Goal: Task Accomplishment & Management: Manage account settings

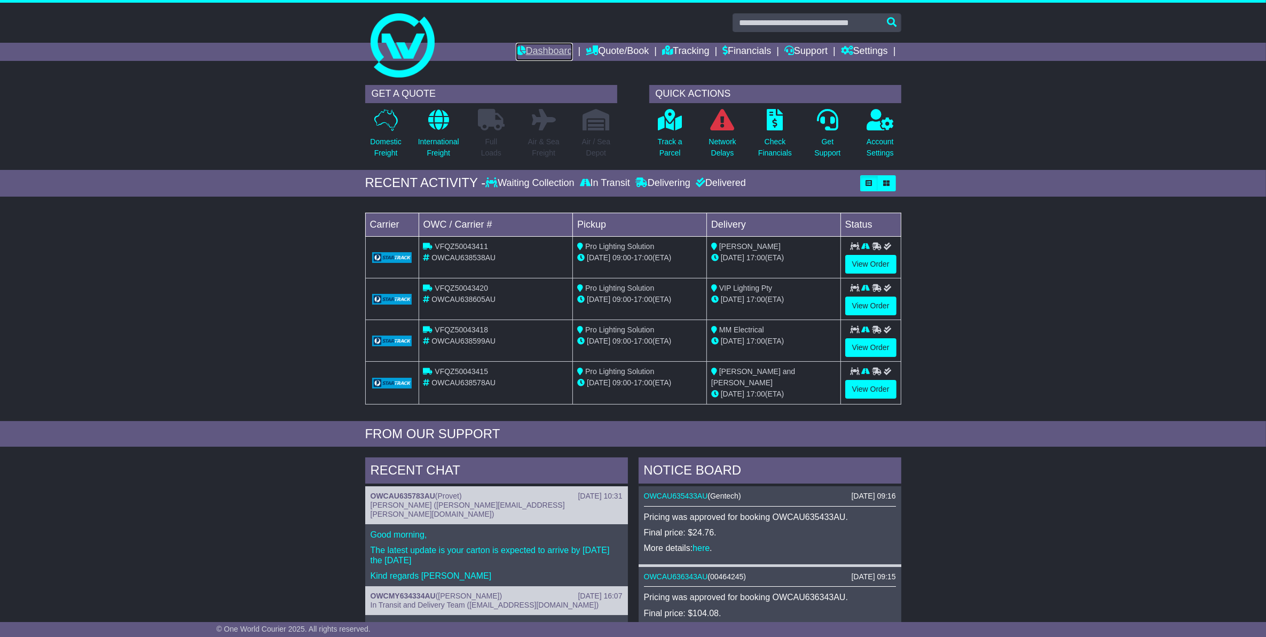
click at [553, 52] on link "Dashboard" at bounding box center [544, 52] width 57 height 18
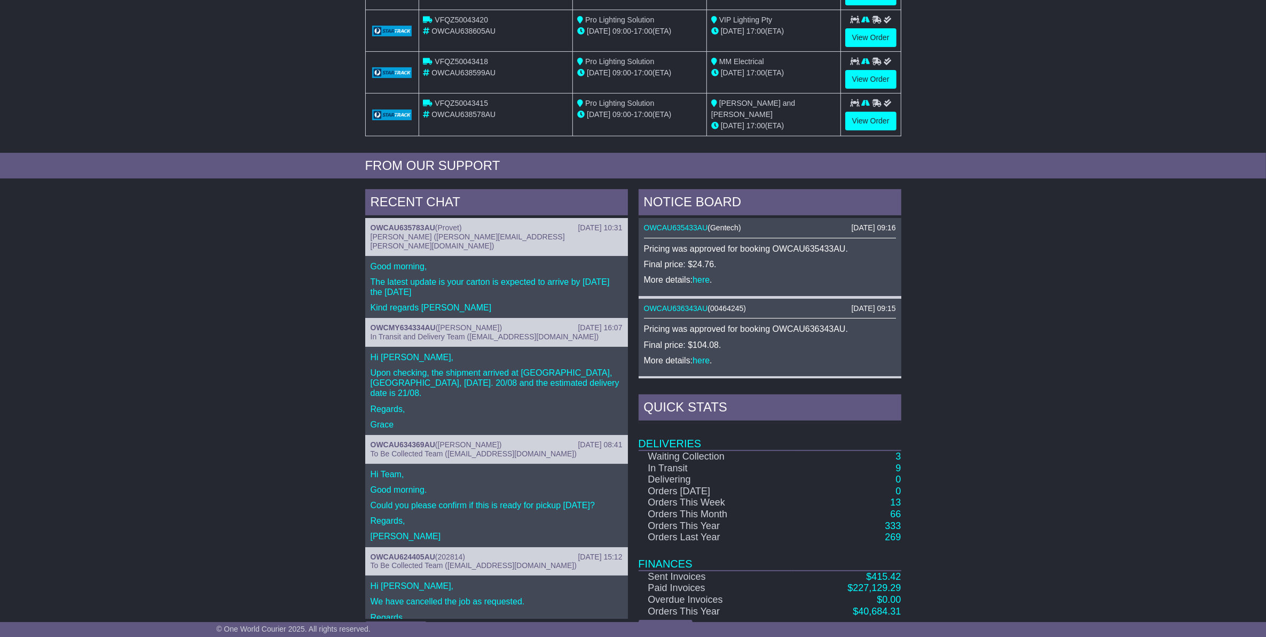
scroll to position [300, 0]
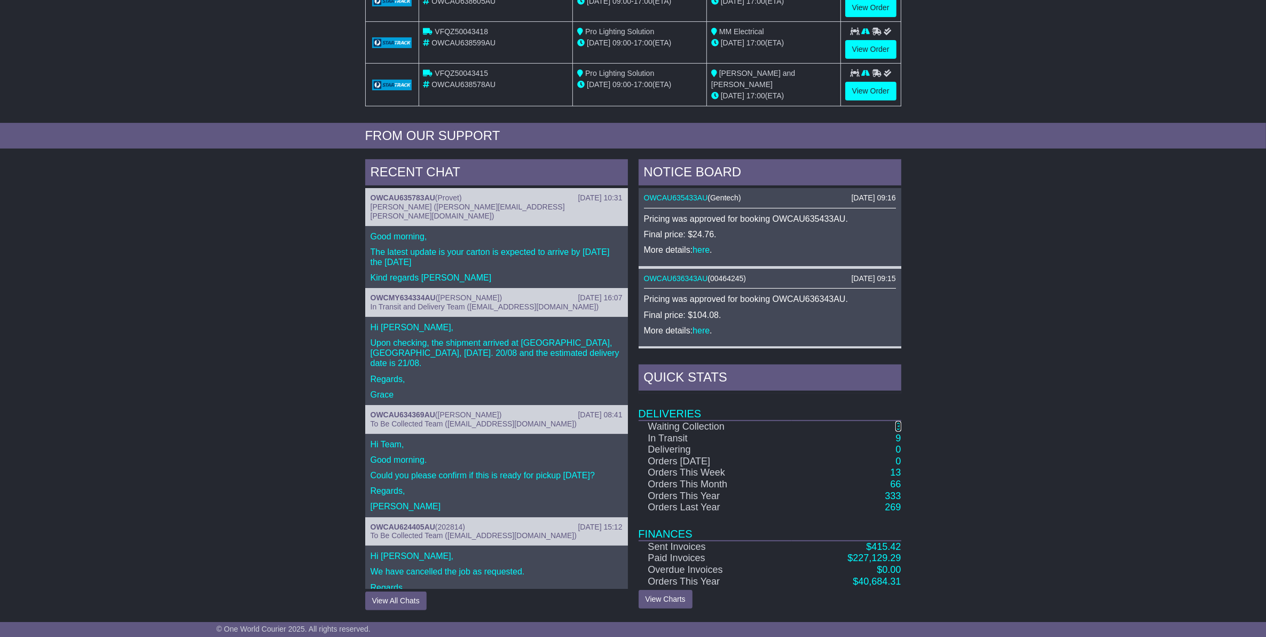
click at [899, 425] on link "3" at bounding box center [898, 426] width 5 height 11
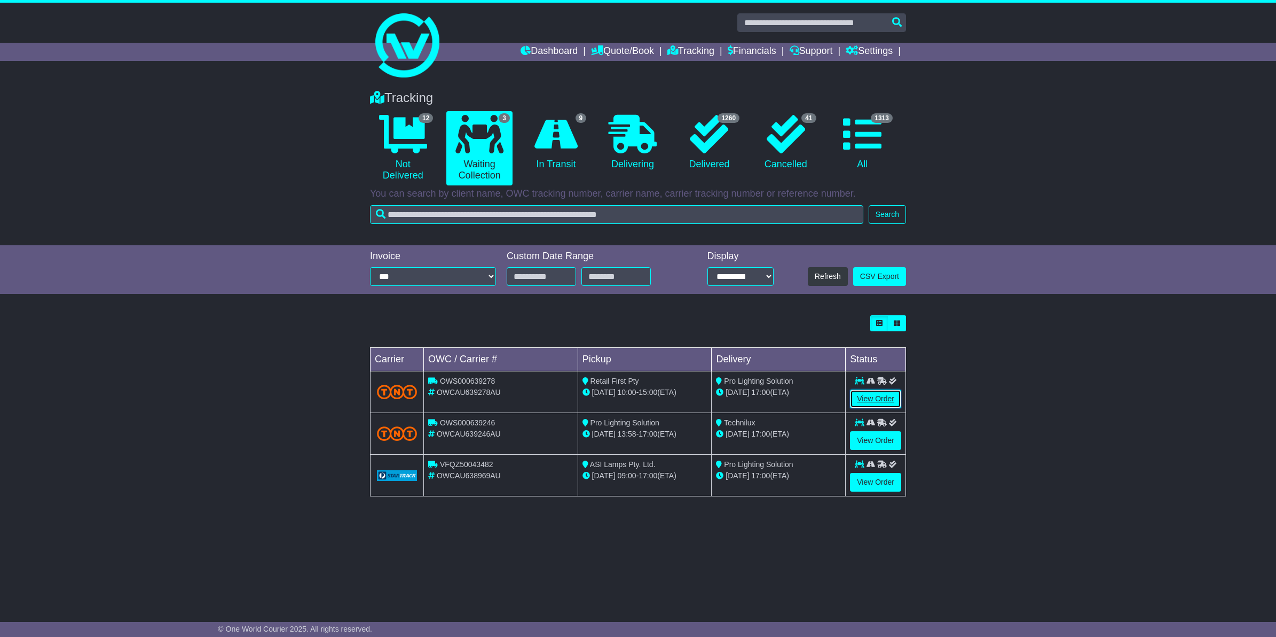
click at [879, 399] on link "View Order" at bounding box center [875, 398] width 51 height 19
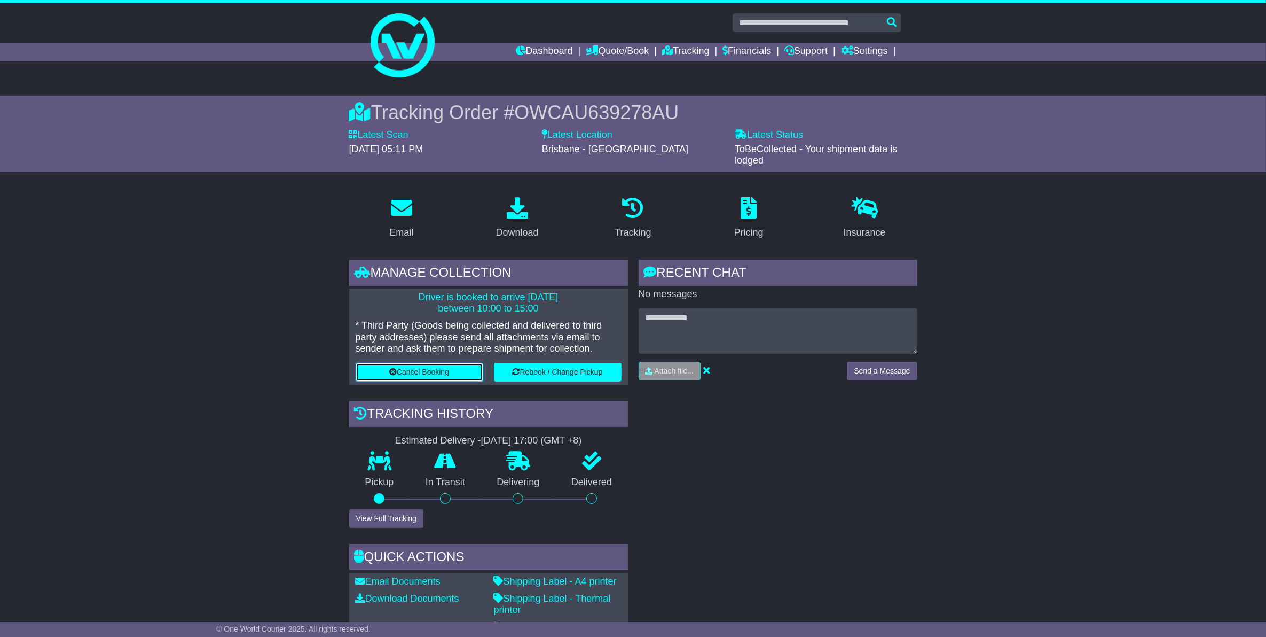
click at [414, 364] on button "Cancel Booking" at bounding box center [420, 372] width 128 height 19
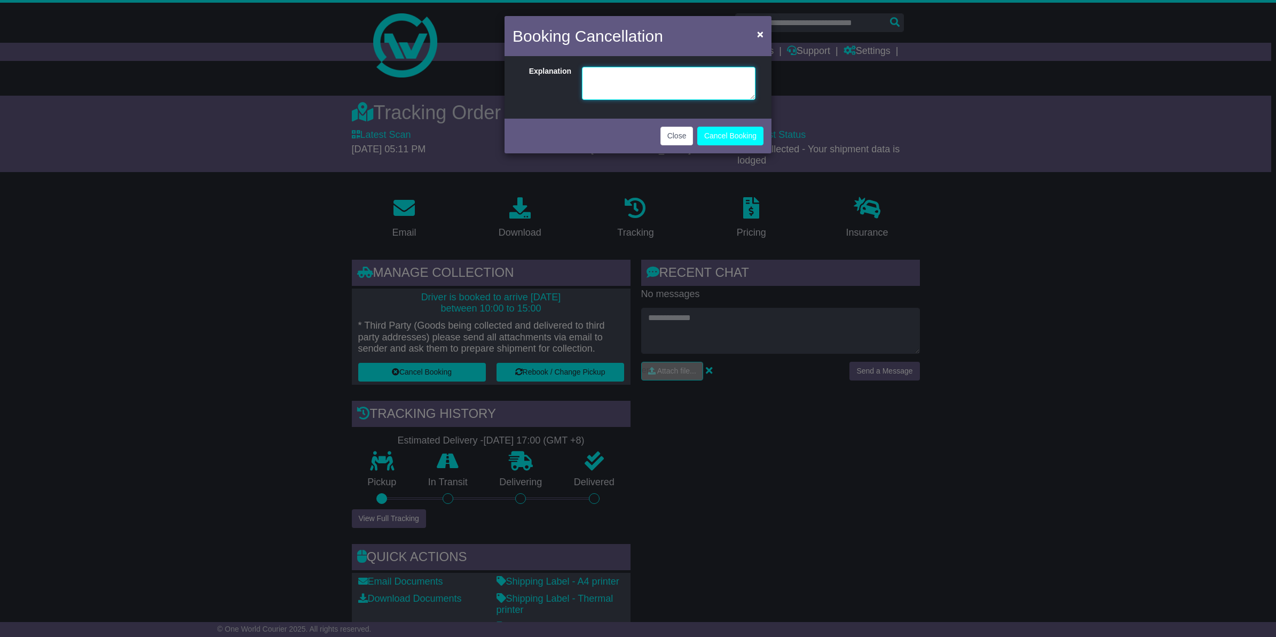
click at [597, 83] on textarea at bounding box center [669, 83] width 174 height 33
type textarea "*"
type textarea "**********"
click at [721, 143] on button "Cancel Booking" at bounding box center [730, 136] width 66 height 19
